Goal: Task Accomplishment & Management: Manage account settings

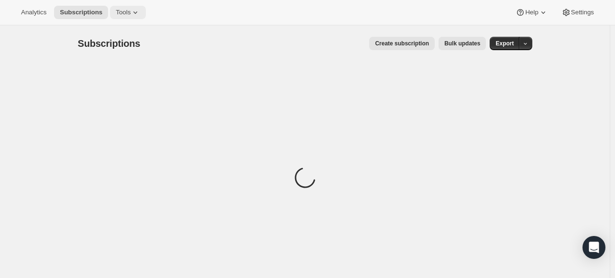
click at [123, 11] on span "Tools" at bounding box center [123, 13] width 15 height 8
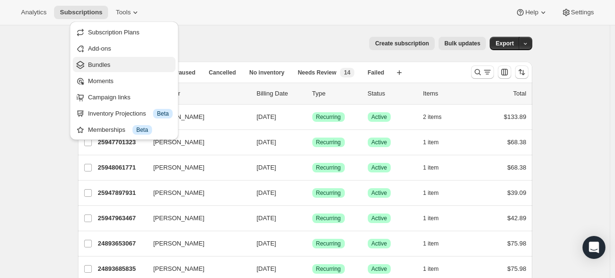
click at [136, 65] on span "Bundles" at bounding box center [130, 65] width 85 height 10
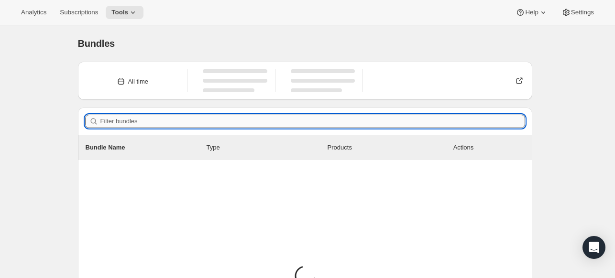
click at [180, 121] on input "Filter bundles" at bounding box center [312, 121] width 425 height 13
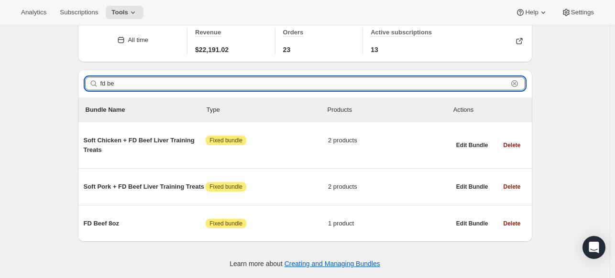
scroll to position [42, 0]
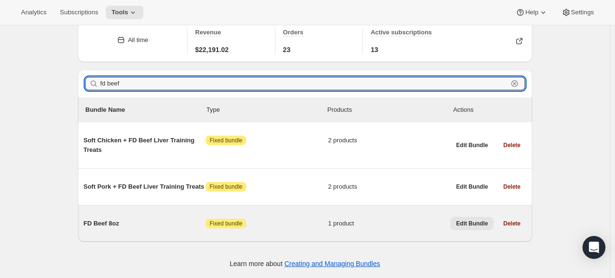
type input "fd beef"
click at [467, 223] on span "Edit Bundle" at bounding box center [472, 224] width 32 height 8
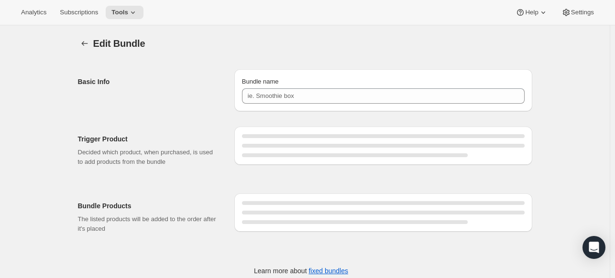
type input "FD Beef 8oz"
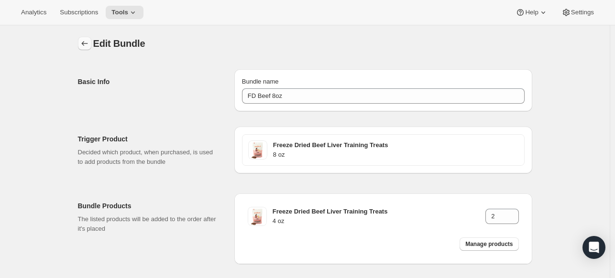
click at [89, 47] on icon "Bundles" at bounding box center [85, 44] width 10 height 10
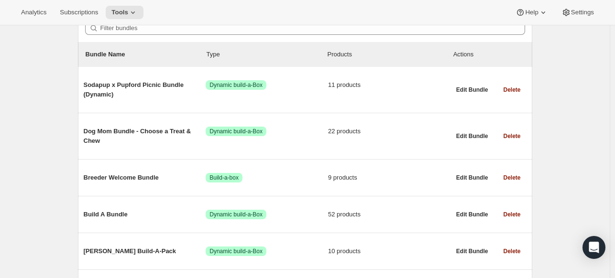
scroll to position [83, 0]
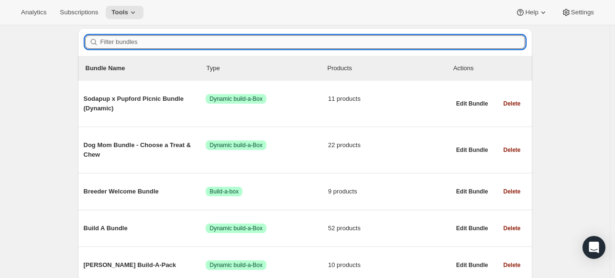
click at [178, 45] on input "Filter bundles" at bounding box center [312, 41] width 425 height 13
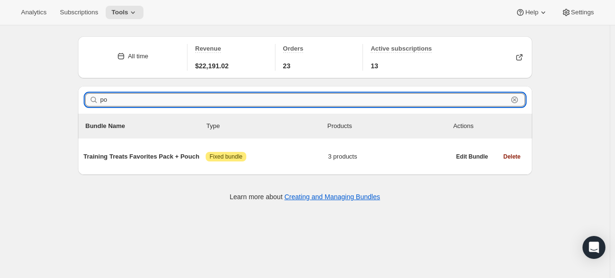
type input "p"
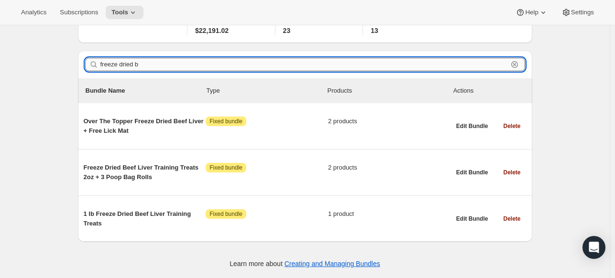
scroll to position [60, 0]
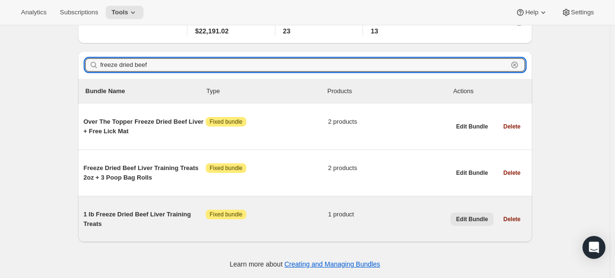
type input "freeze dried beef"
click at [462, 216] on span "Edit Bundle" at bounding box center [472, 220] width 32 height 8
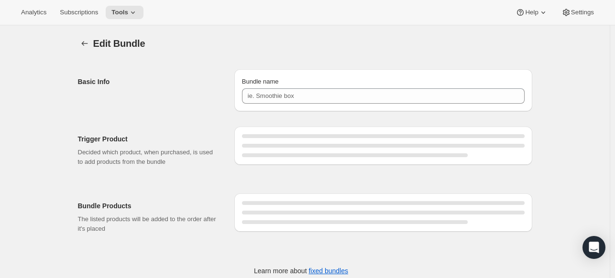
type input "1 lb Freeze Dried Beef Liver Training Treats"
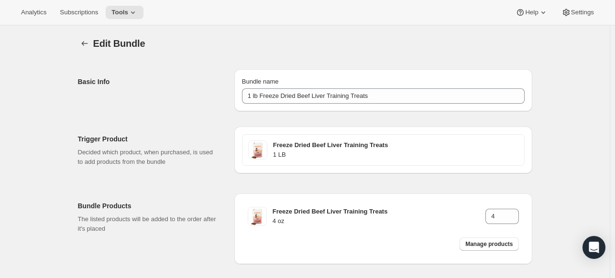
click at [79, 42] on div "Edit Bundle. This page is ready Edit Bundle Basic Info Bundle name 1 lb Freeze …" at bounding box center [304, 174] width 477 height 298
click at [93, 46] on div at bounding box center [85, 43] width 15 height 13
click at [89, 44] on icon "Bundles" at bounding box center [85, 44] width 10 height 10
